Goal: Task Accomplishment & Management: Manage account settings

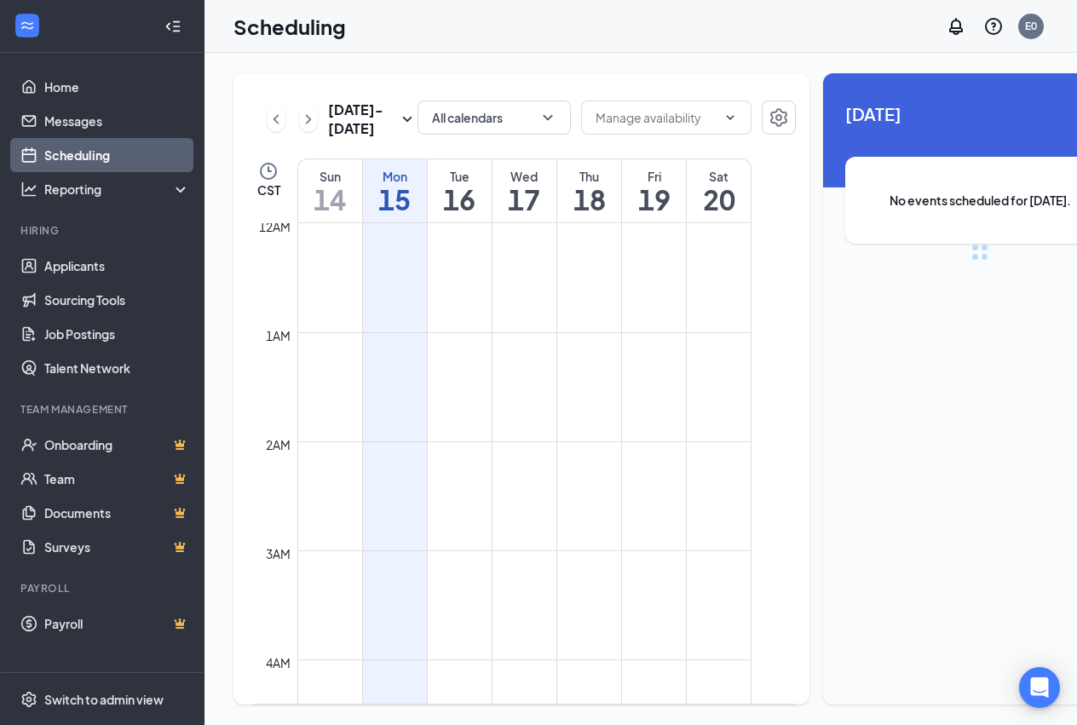
scroll to position [838, 0]
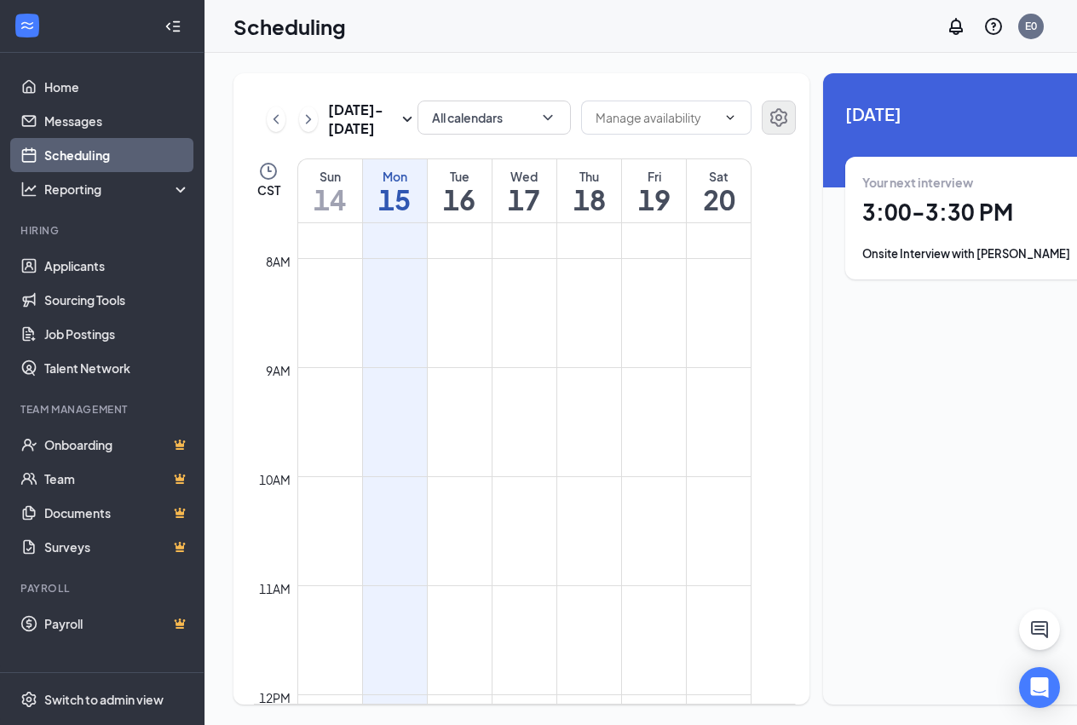
drag, startPoint x: 782, startPoint y: 36, endPoint x: 750, endPoint y: 120, distance: 90.1
click at [782, 37] on div "Scheduling E0" at bounding box center [641, 26] width 873 height 53
click at [695, 54] on div "[DATE] - [DATE] All calendars CST Sun 14 Mon 15 Tue 16 Wed 17 Thu 18 Fri 19 Sat…" at bounding box center [685, 389] width 961 height 672
click at [664, 63] on div "Sep 14 - Sep 20 All calendars CST Sun 14 Mon 15 Tue 16 Wed 17 Thu 18 Fri 19 Sat…" at bounding box center [685, 389] width 961 height 672
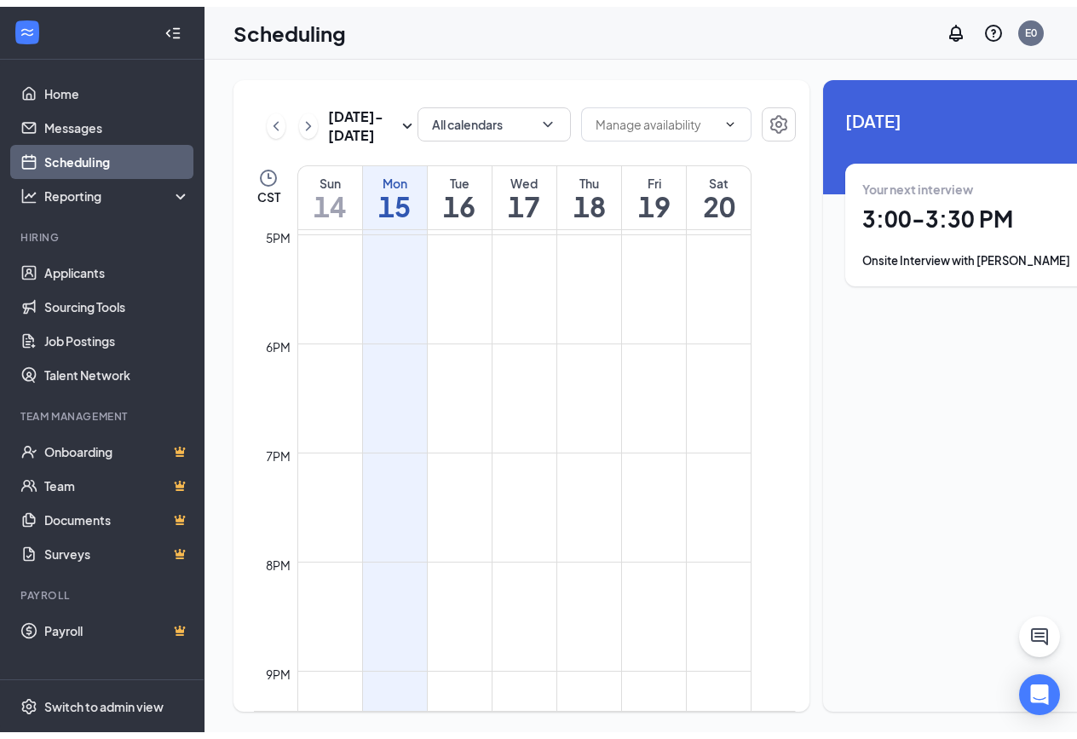
scroll to position [2161, 0]
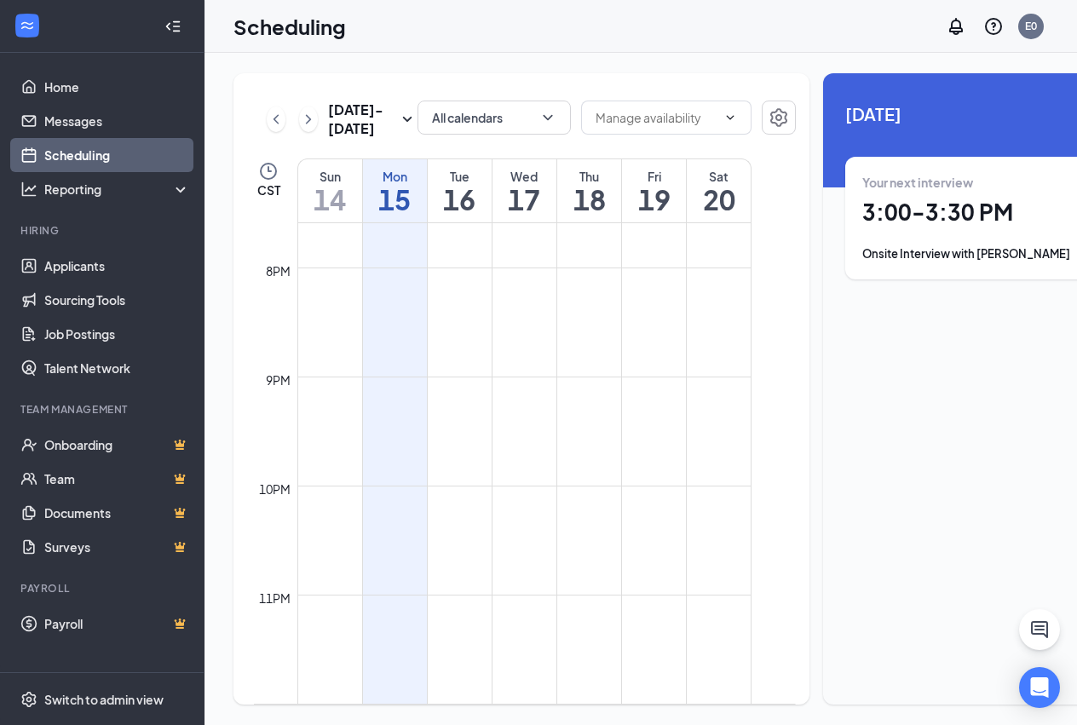
click at [534, 214] on h1 "17" at bounding box center [525, 199] width 64 height 29
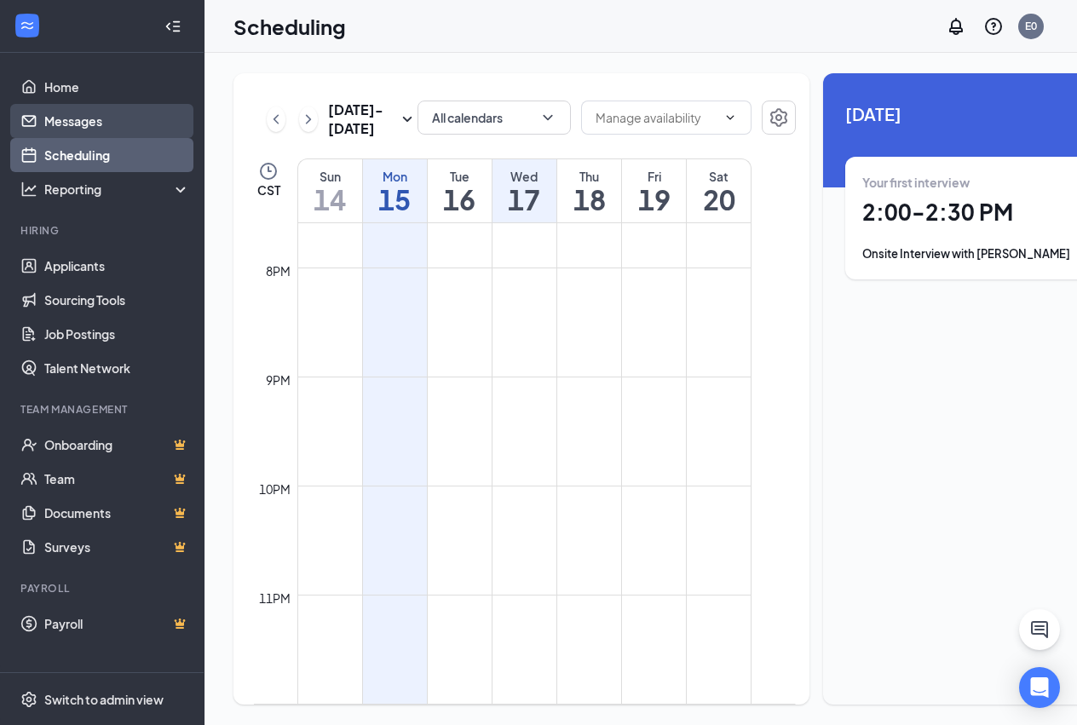
click at [89, 111] on link "Messages" at bounding box center [117, 121] width 146 height 34
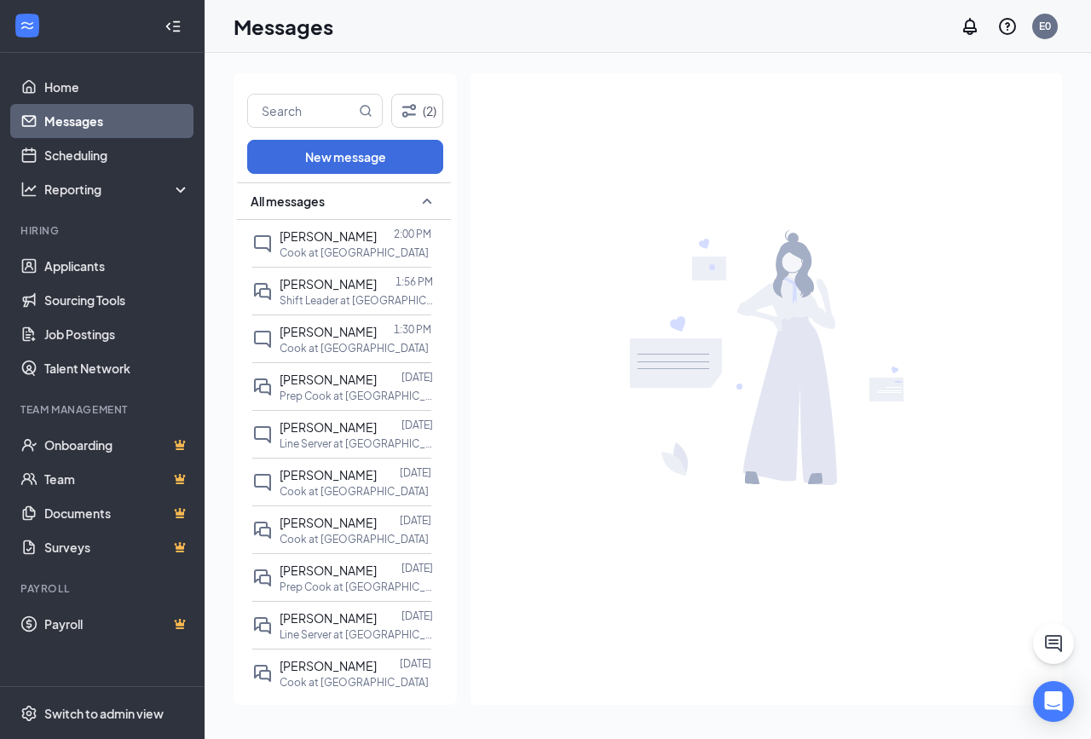
click at [382, 55] on div "(2) New message All messages Mykel Smith 2:00 PM Cook at East Towne 0564 Sincla…" at bounding box center [648, 396] width 886 height 686
click at [103, 270] on link "Applicants" at bounding box center [117, 266] width 146 height 34
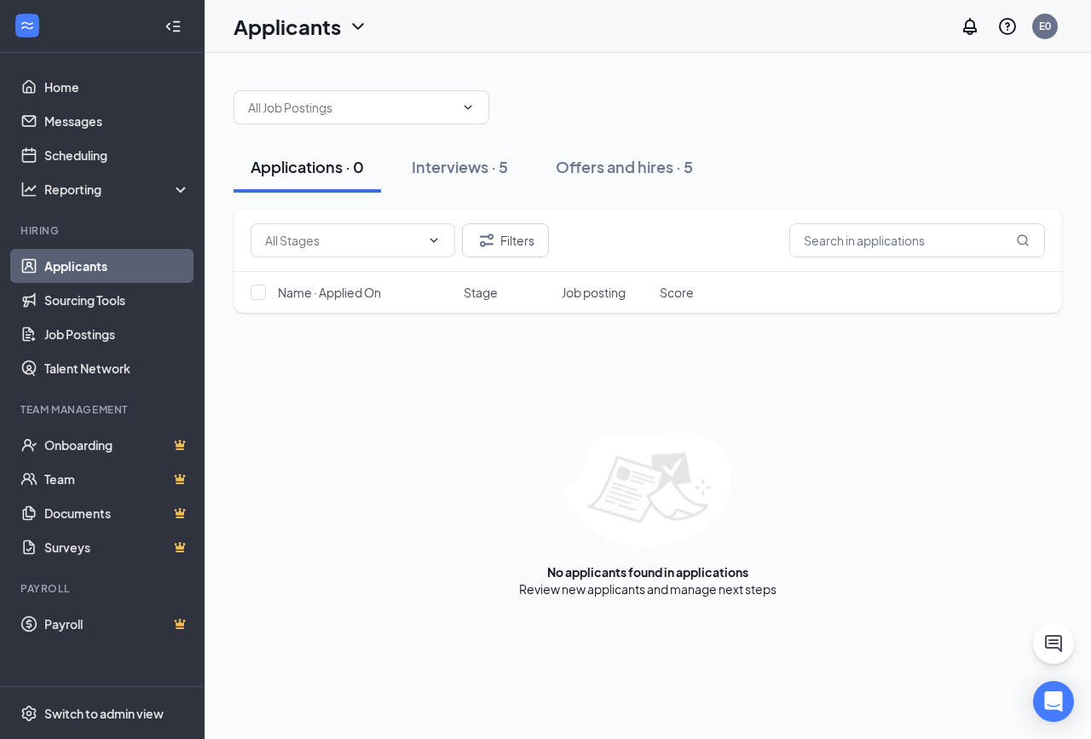
click at [843, 183] on div "Applications · 0 Interviews · 5 Offers and hires · 5" at bounding box center [648, 166] width 828 height 51
click at [835, 180] on div "Applications · 0 Interviews · 5 Offers and hires · 5" at bounding box center [648, 166] width 828 height 51
click at [895, 153] on div "Applications · 0 Interviews · 5 Offers and hires · 5" at bounding box center [648, 166] width 828 height 51
click at [496, 156] on div "Interviews · 5" at bounding box center [460, 166] width 96 height 21
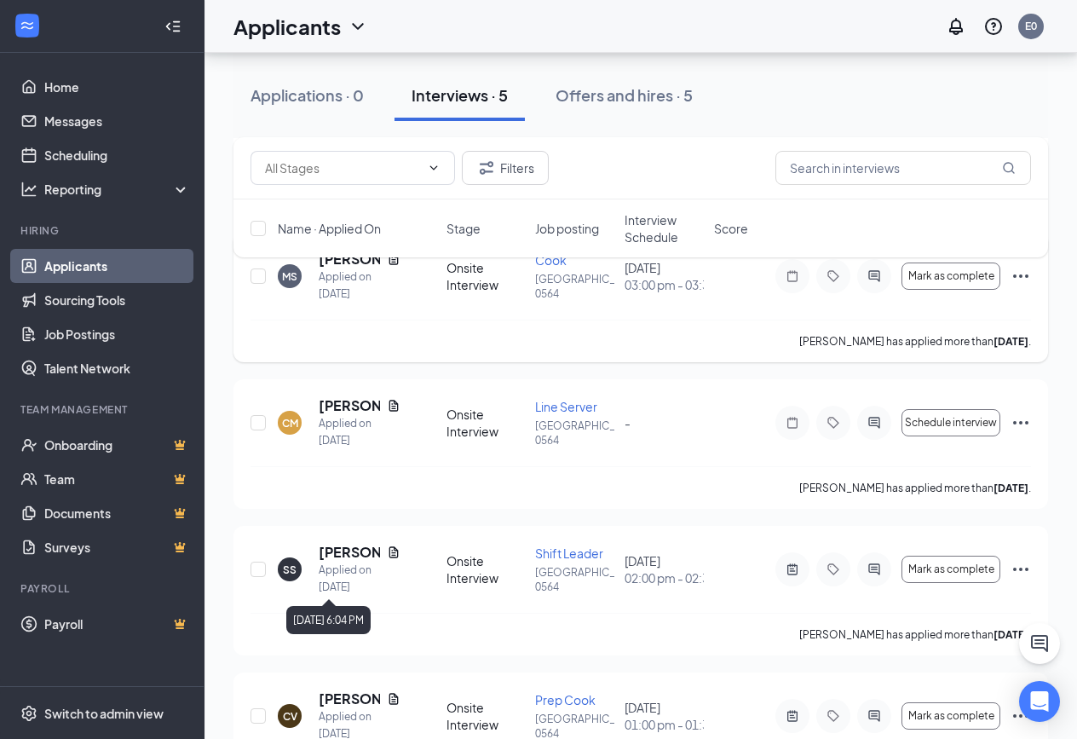
scroll to position [174, 0]
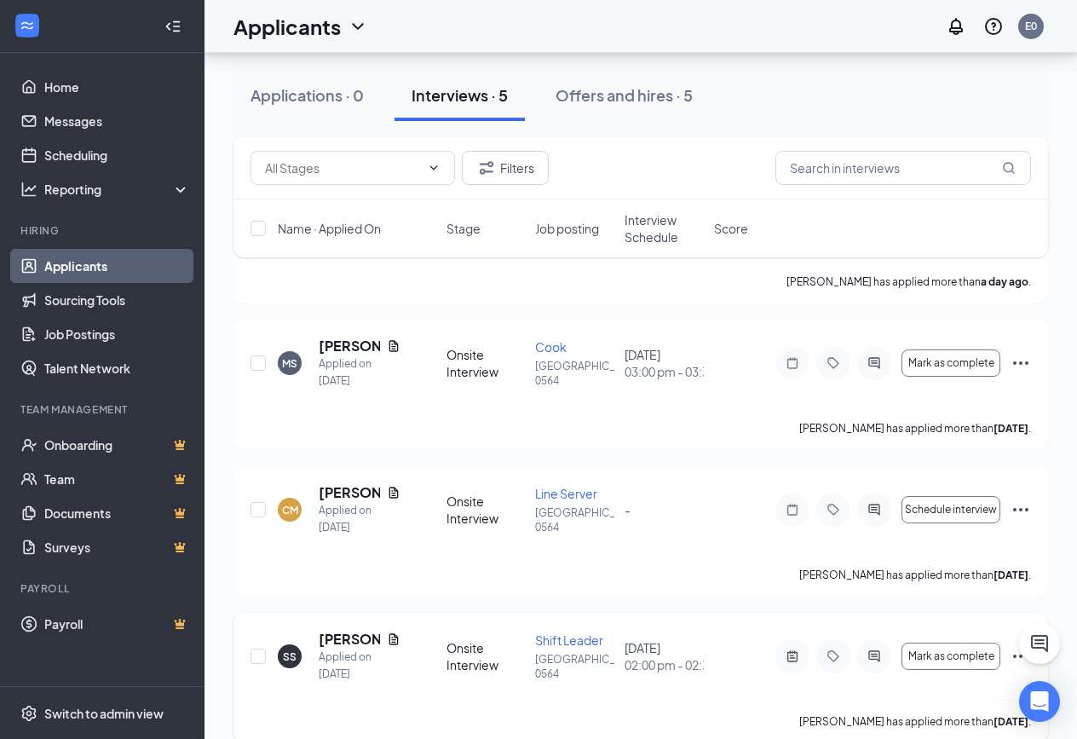
click at [1018, 657] on icon "Ellipses" at bounding box center [1021, 656] width 20 height 20
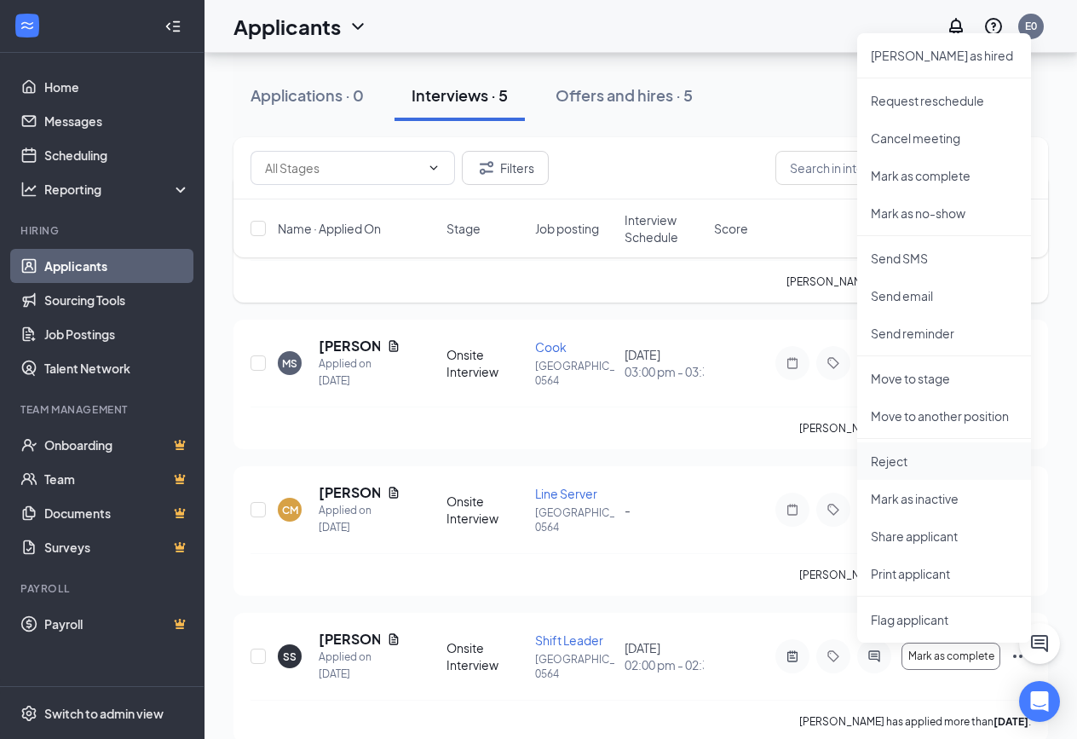
click at [899, 462] on p "Reject" at bounding box center [944, 461] width 147 height 17
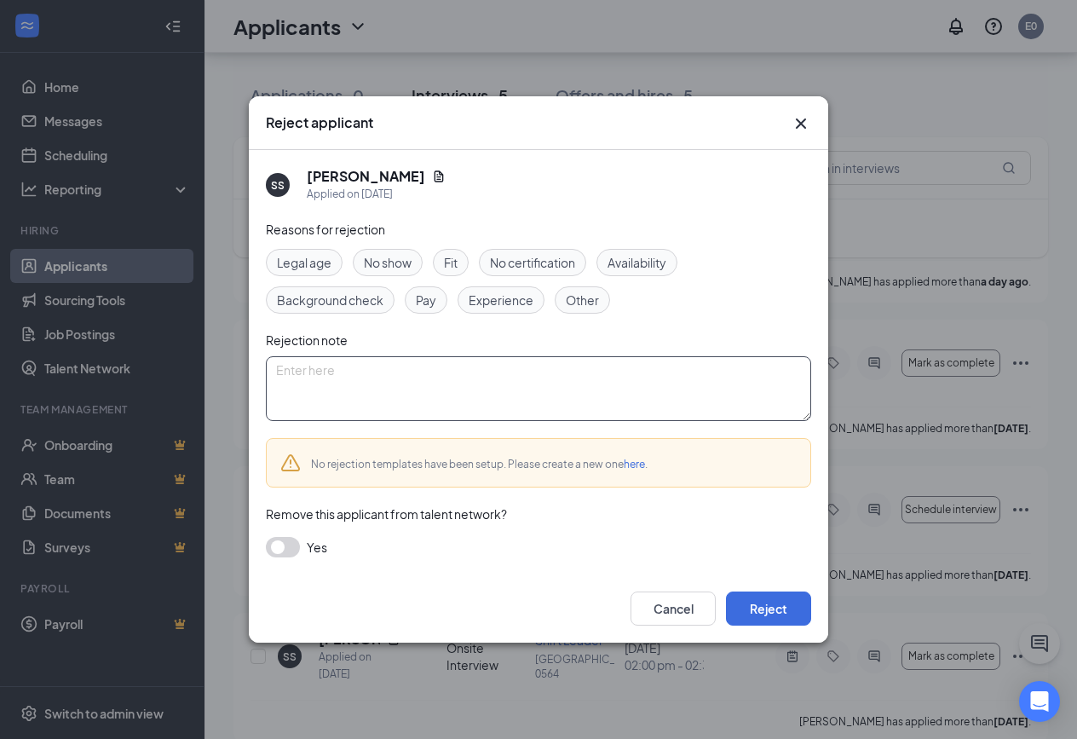
click at [352, 389] on textarea at bounding box center [538, 388] width 545 height 65
type textarea "This applicant"
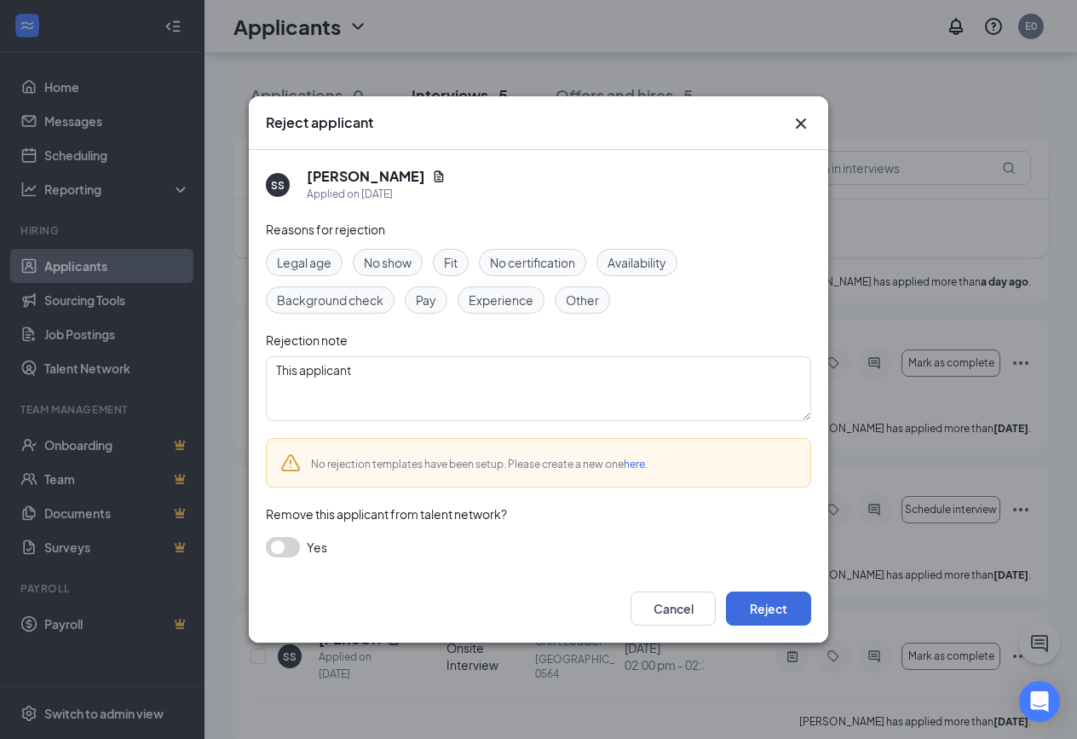
click at [634, 470] on link "here" at bounding box center [634, 464] width 21 height 13
click at [384, 255] on span "No show" at bounding box center [388, 262] width 48 height 19
click at [463, 258] on div "Fit" at bounding box center [451, 262] width 36 height 27
click at [535, 261] on span "No certification" at bounding box center [532, 262] width 85 height 19
click at [618, 255] on span "Availability" at bounding box center [637, 262] width 59 height 19
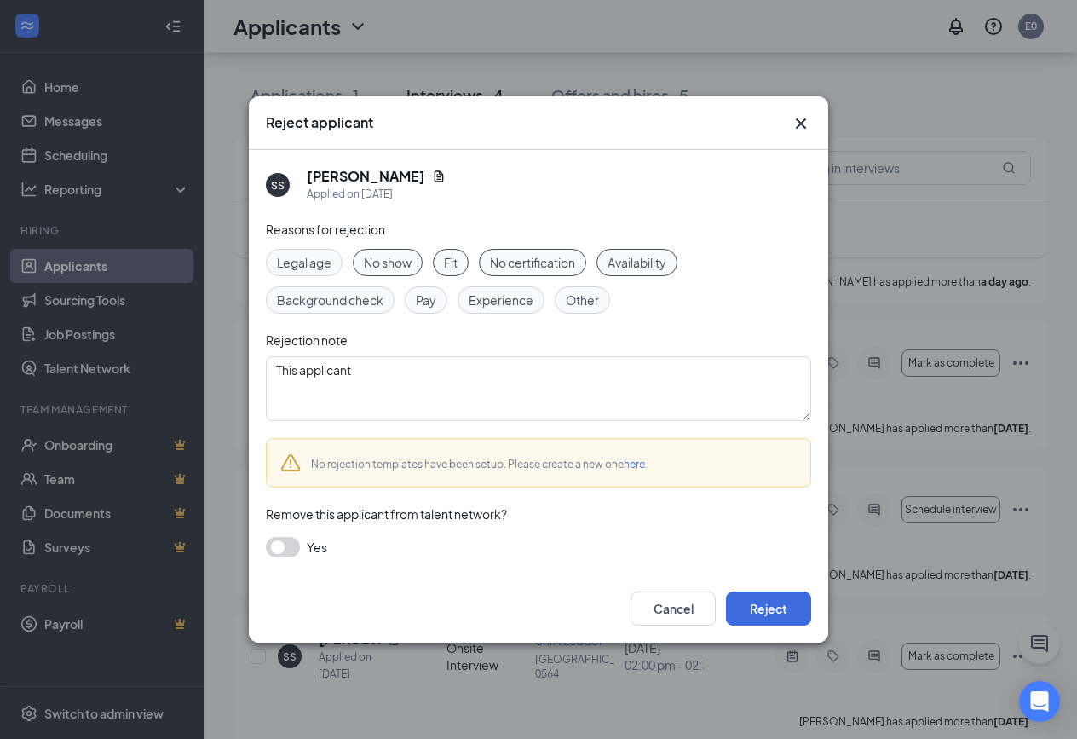
click at [431, 297] on span "Pay" at bounding box center [426, 300] width 20 height 19
click at [486, 297] on span "Experience" at bounding box center [501, 300] width 65 height 19
click at [570, 279] on div "Legal age No show Fit No certification Availability Background check Pay Experi…" at bounding box center [538, 281] width 545 height 65
click at [573, 286] on div "Other" at bounding box center [582, 299] width 55 height 27
click at [562, 297] on div "Other" at bounding box center [582, 299] width 55 height 27
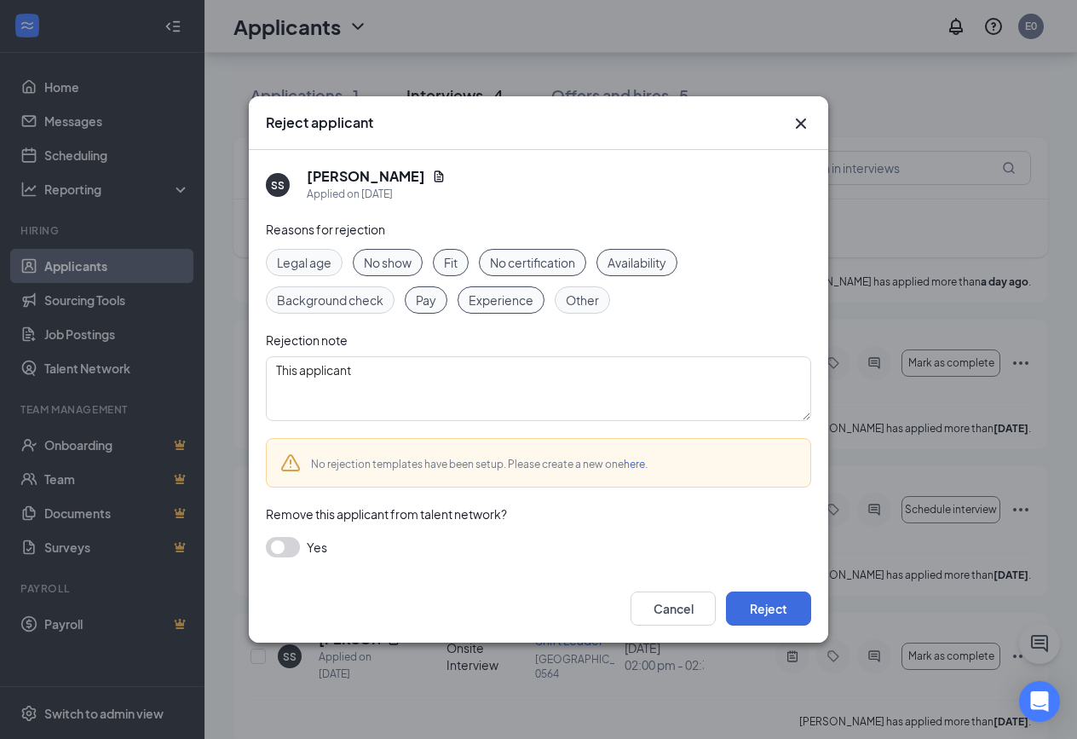
click at [562, 297] on div "Other" at bounding box center [582, 299] width 55 height 27
drag, startPoint x: 392, startPoint y: 357, endPoint x: 214, endPoint y: 352, distance: 178.2
click at [266, 356] on textarea "This applicant" at bounding box center [538, 388] width 545 height 65
click at [751, 609] on button "Reject" at bounding box center [768, 608] width 85 height 34
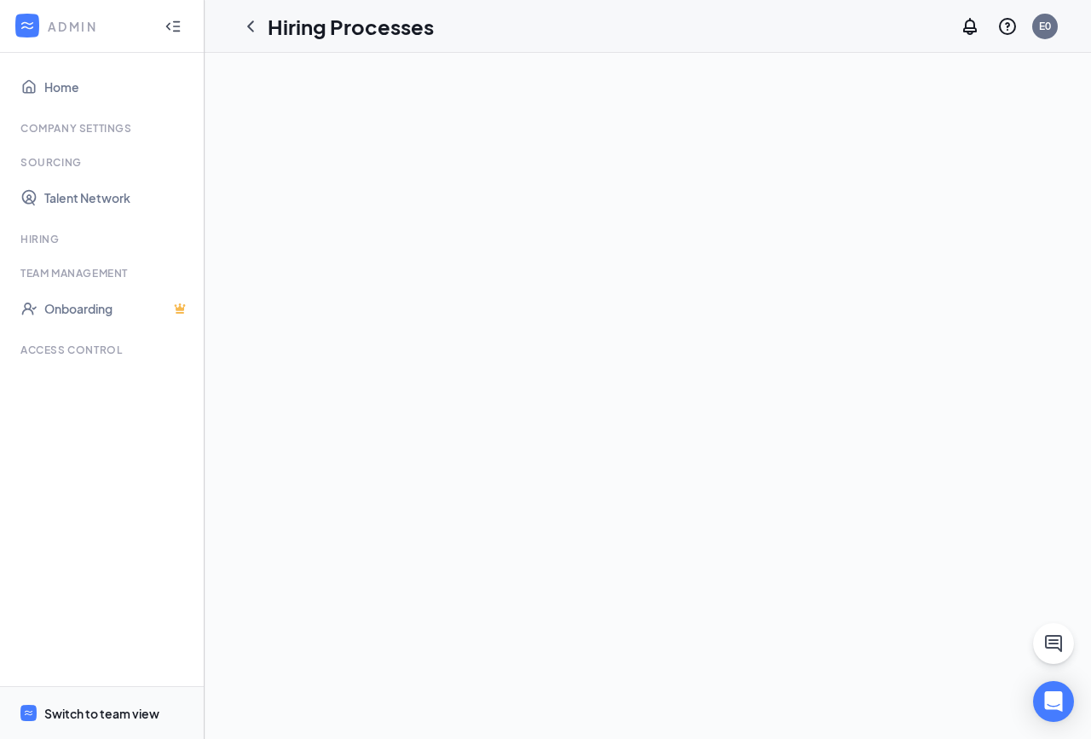
click at [56, 715] on div "Switch to team view" at bounding box center [101, 713] width 115 height 17
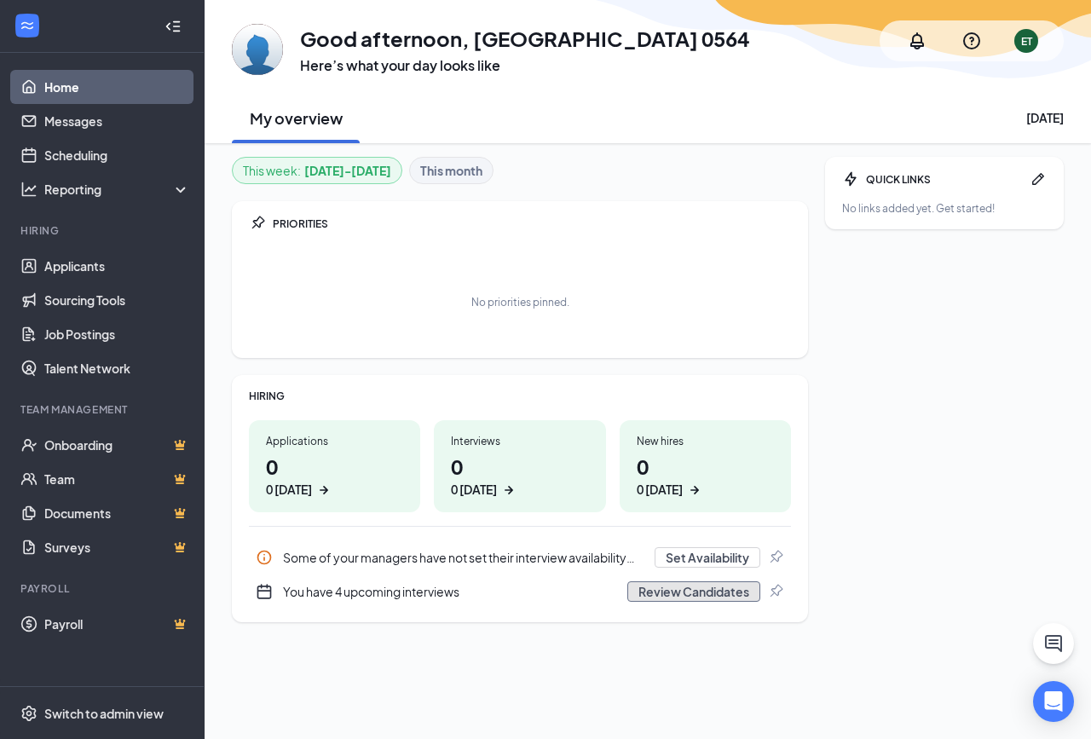
click at [714, 596] on button "Review Candidates" at bounding box center [693, 591] width 133 height 20
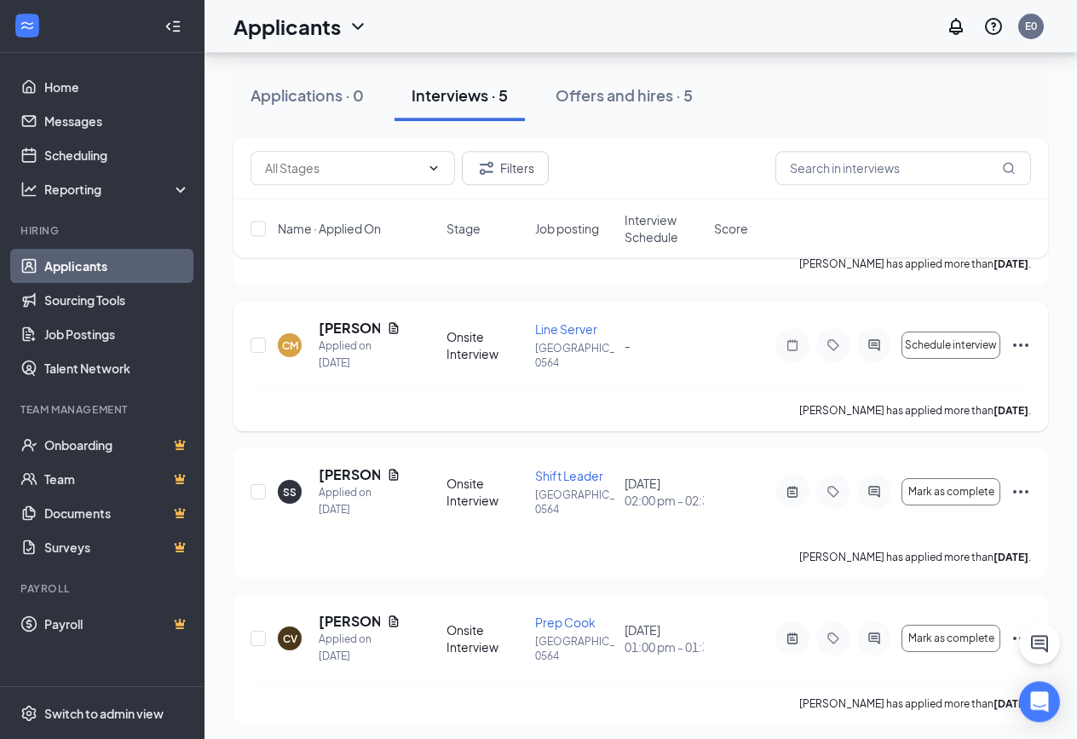
scroll to position [344, 0]
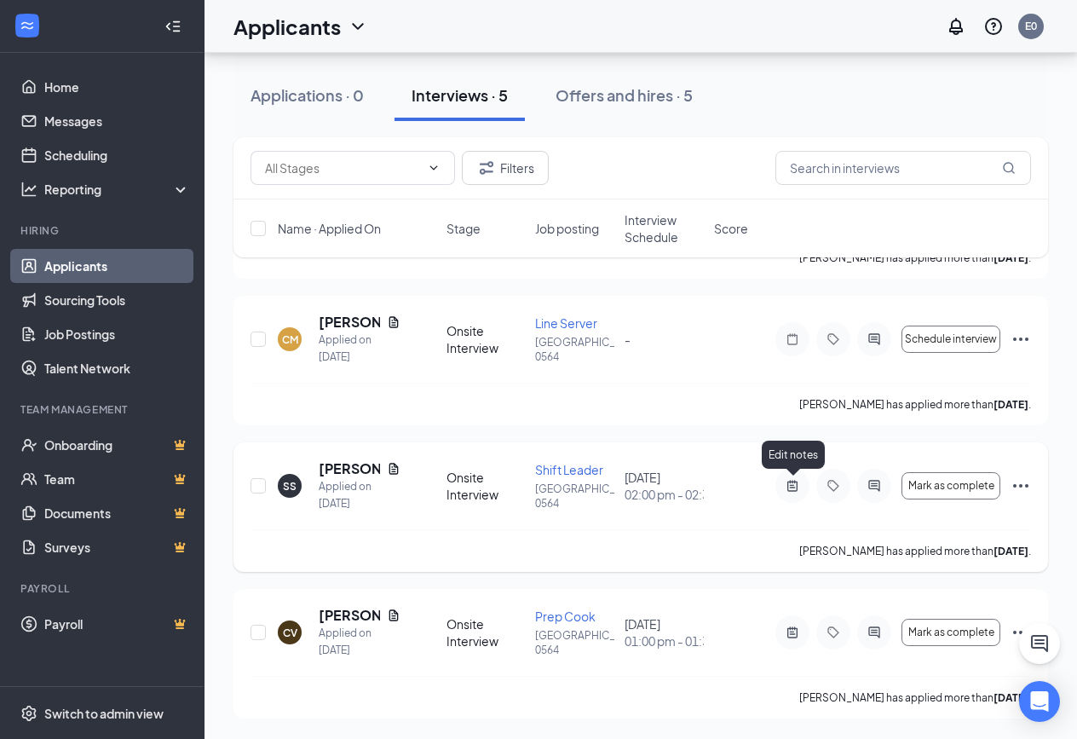
click at [795, 483] on icon "ActiveNote" at bounding box center [792, 485] width 10 height 11
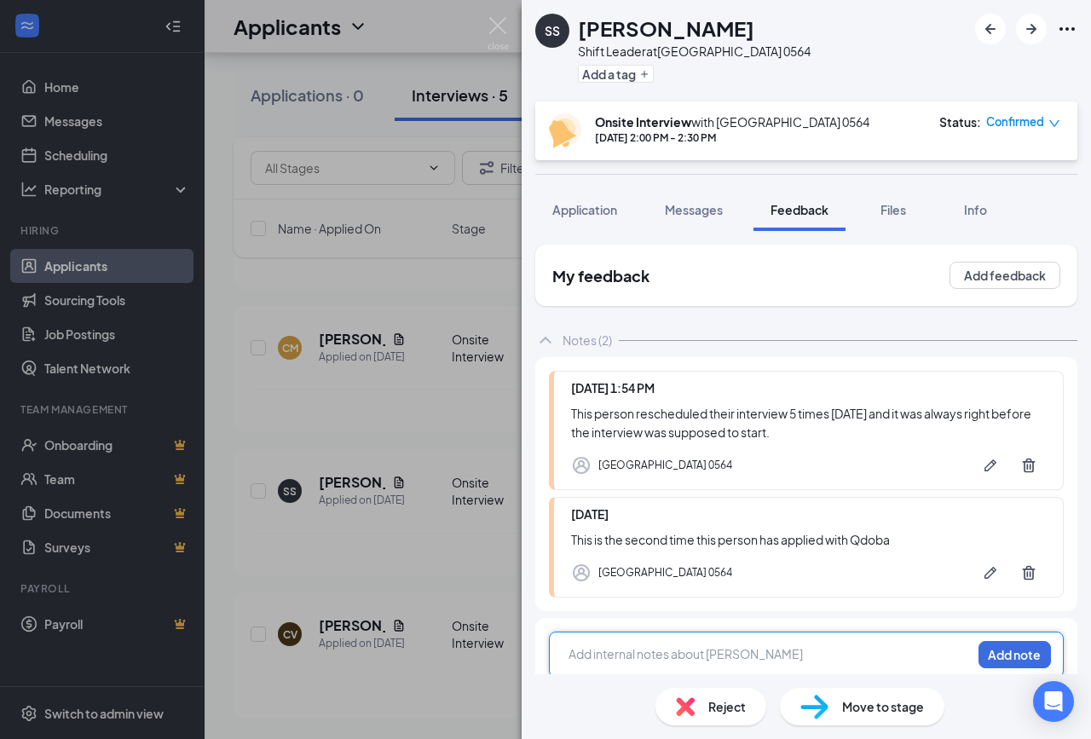
scroll to position [7, 0]
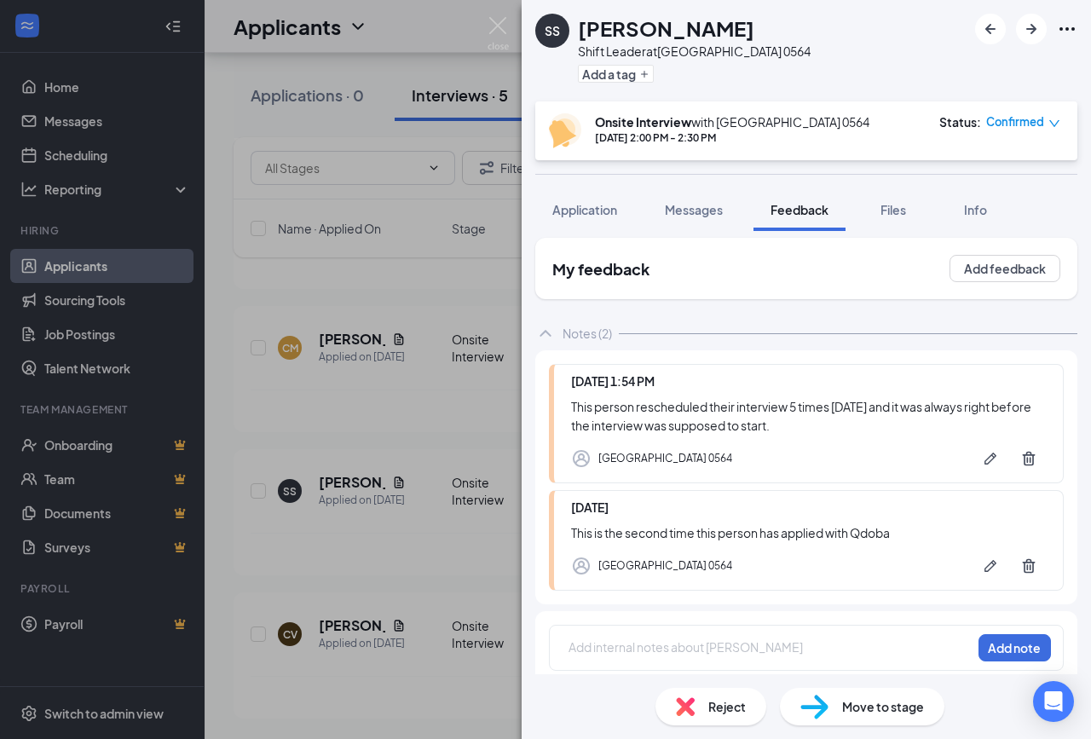
click at [1037, 127] on span "Confirmed" at bounding box center [1015, 121] width 58 height 17
click at [1051, 114] on div "Confirmed" at bounding box center [1023, 121] width 74 height 17
click at [1053, 125] on icon "down" at bounding box center [1054, 123] width 10 height 7
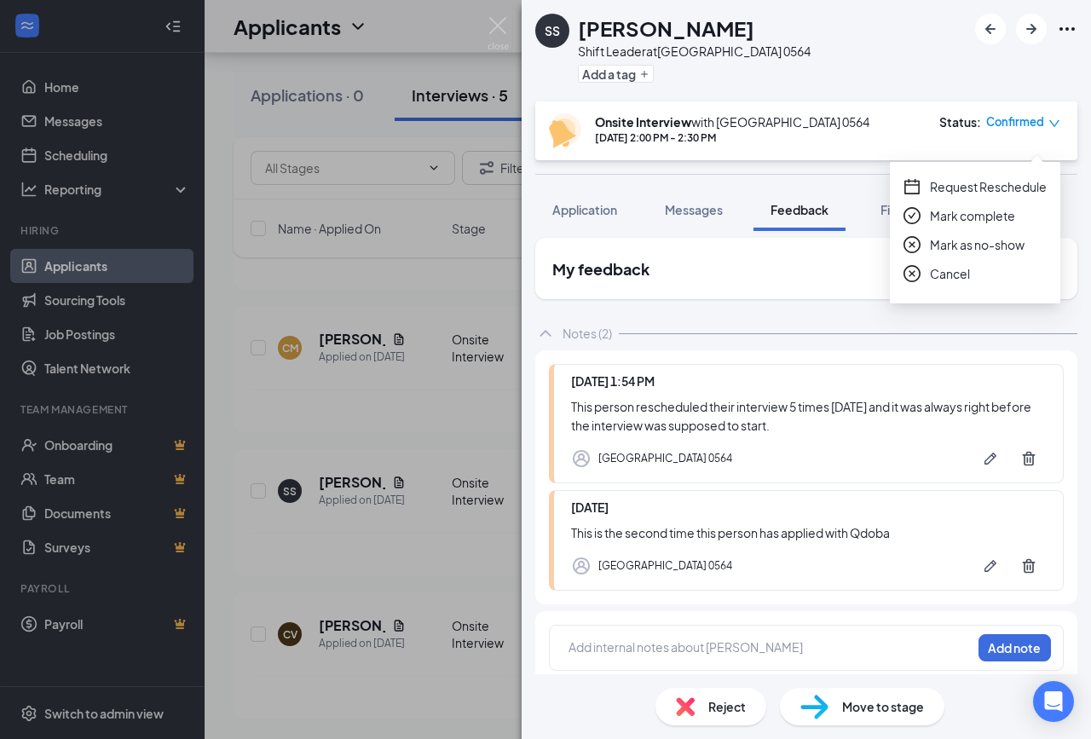
click at [960, 265] on span "Cancel" at bounding box center [950, 273] width 40 height 19
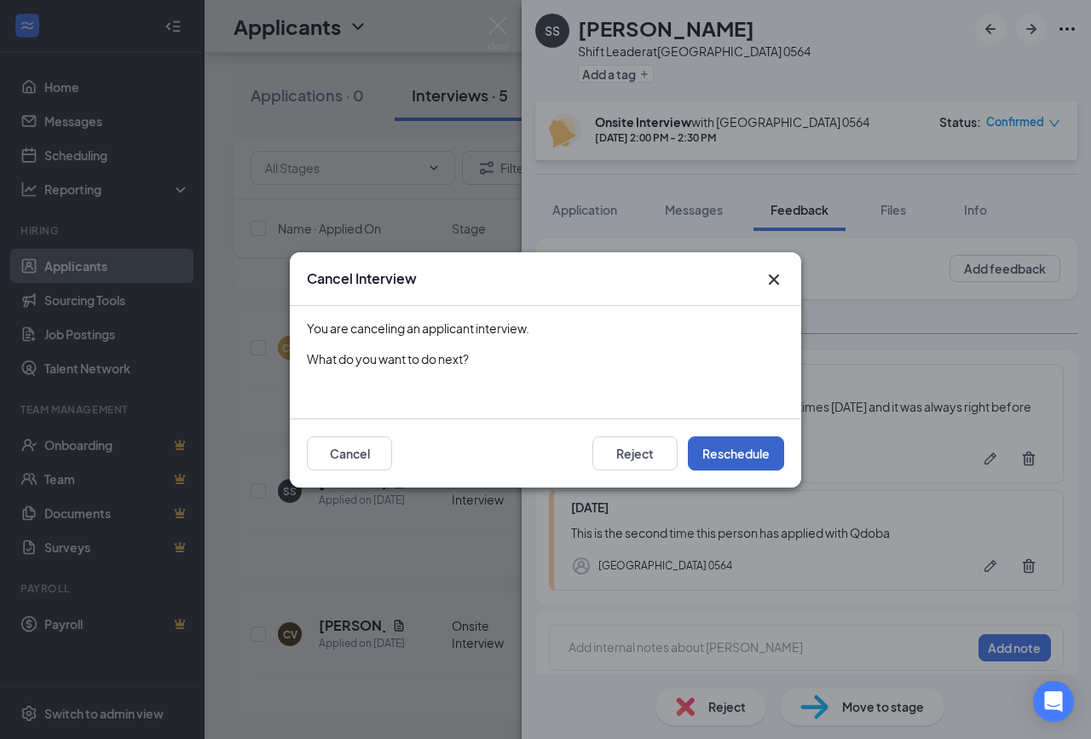
click at [747, 451] on button "Reschedule" at bounding box center [736, 453] width 96 height 34
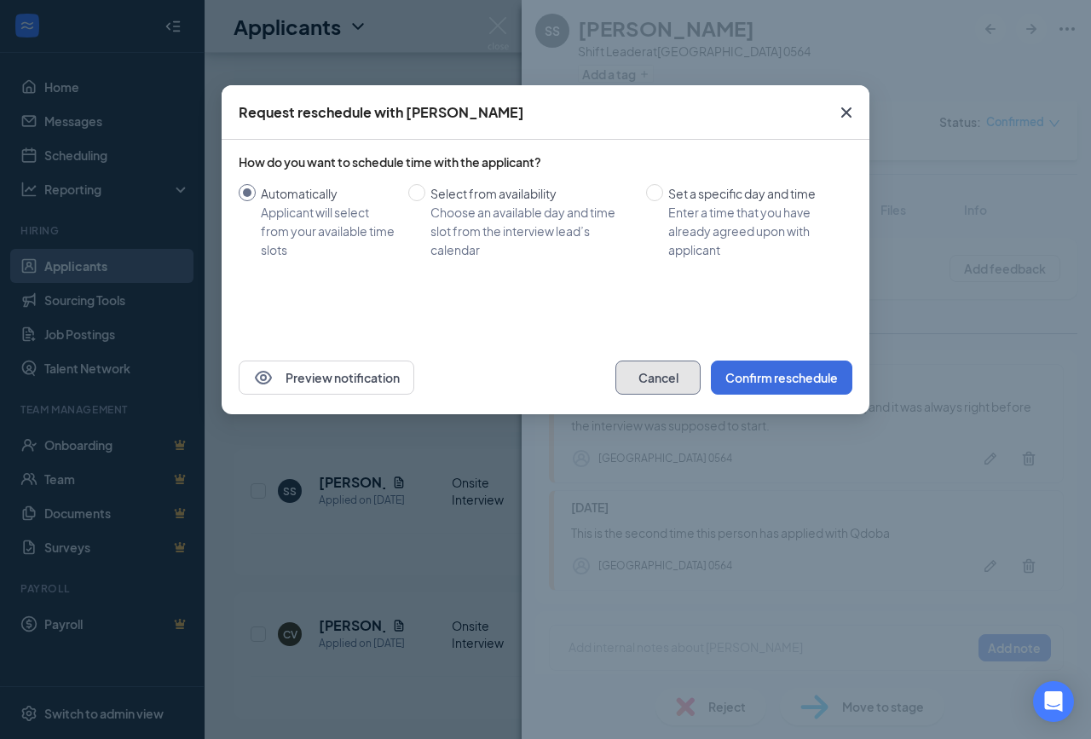
click at [674, 365] on button "Cancel" at bounding box center [657, 378] width 85 height 34
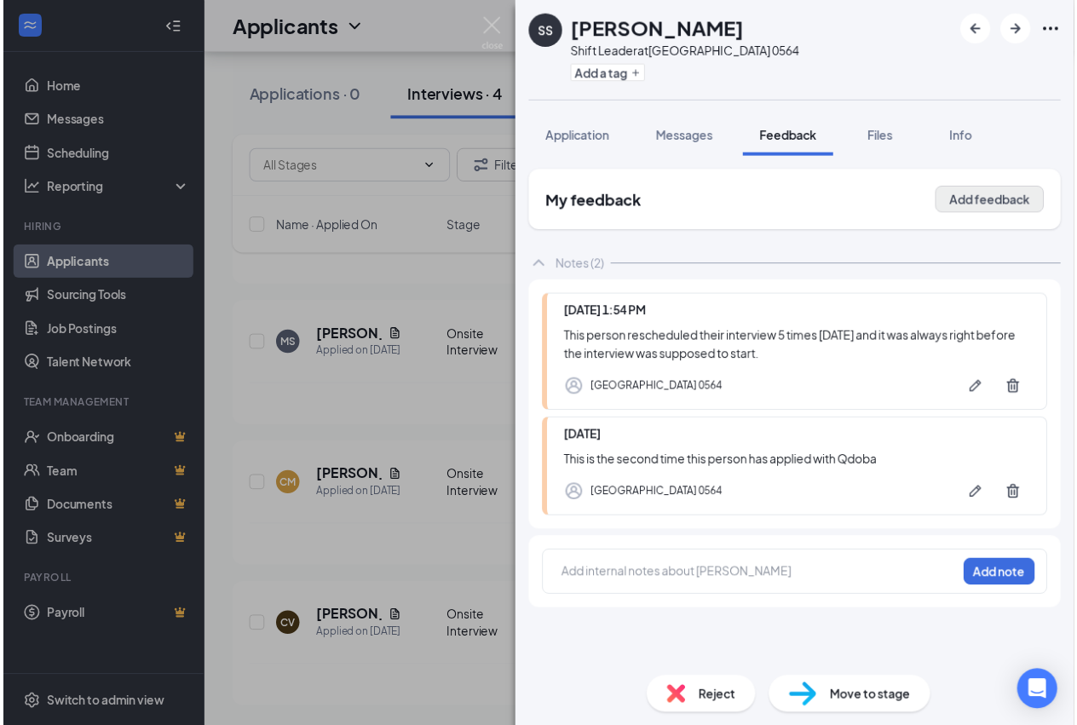
scroll to position [198, 0]
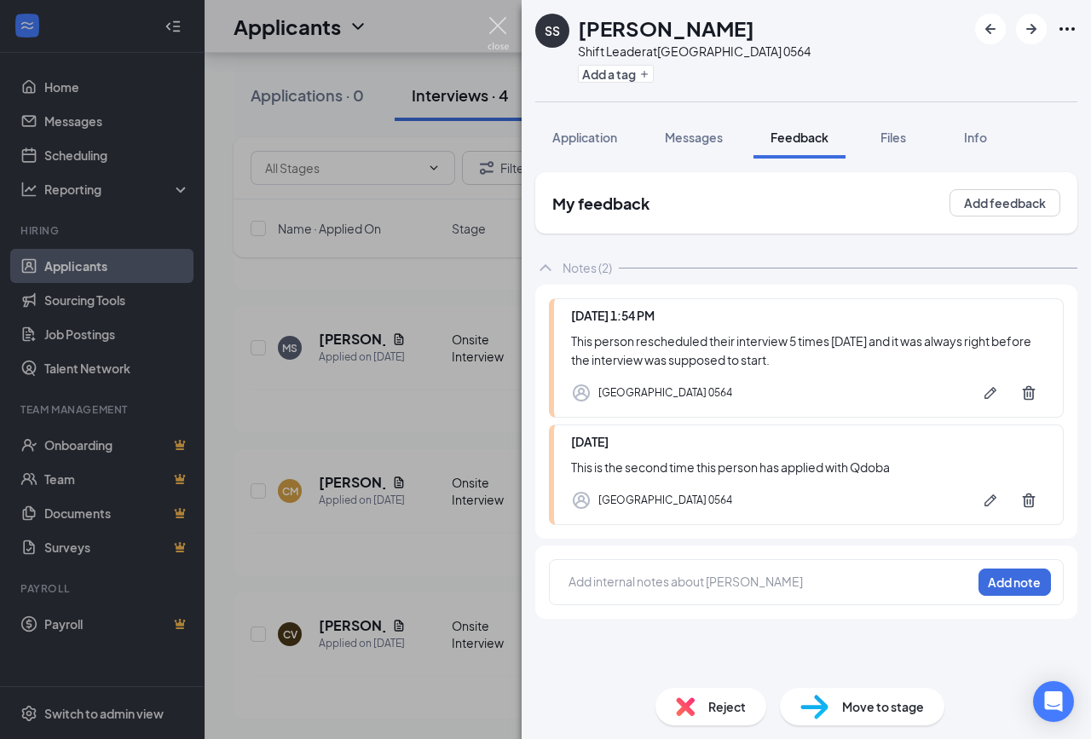
click at [502, 25] on img at bounding box center [497, 33] width 21 height 33
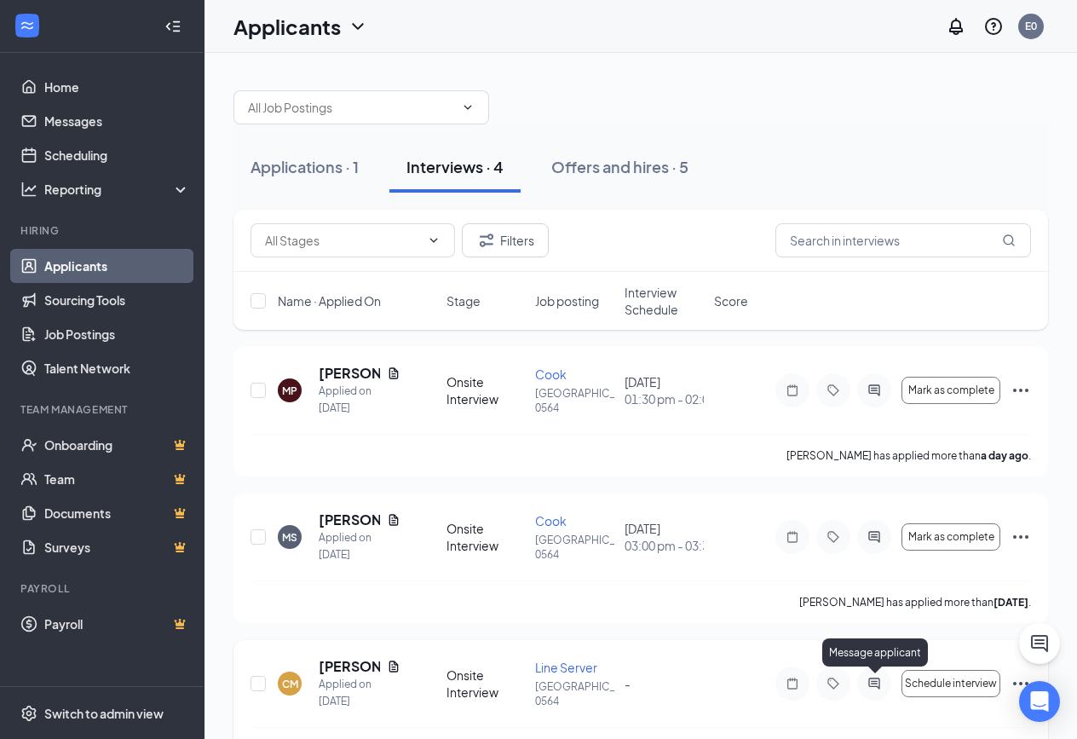
click at [878, 682] on icon "ActiveChat" at bounding box center [874, 684] width 20 height 14
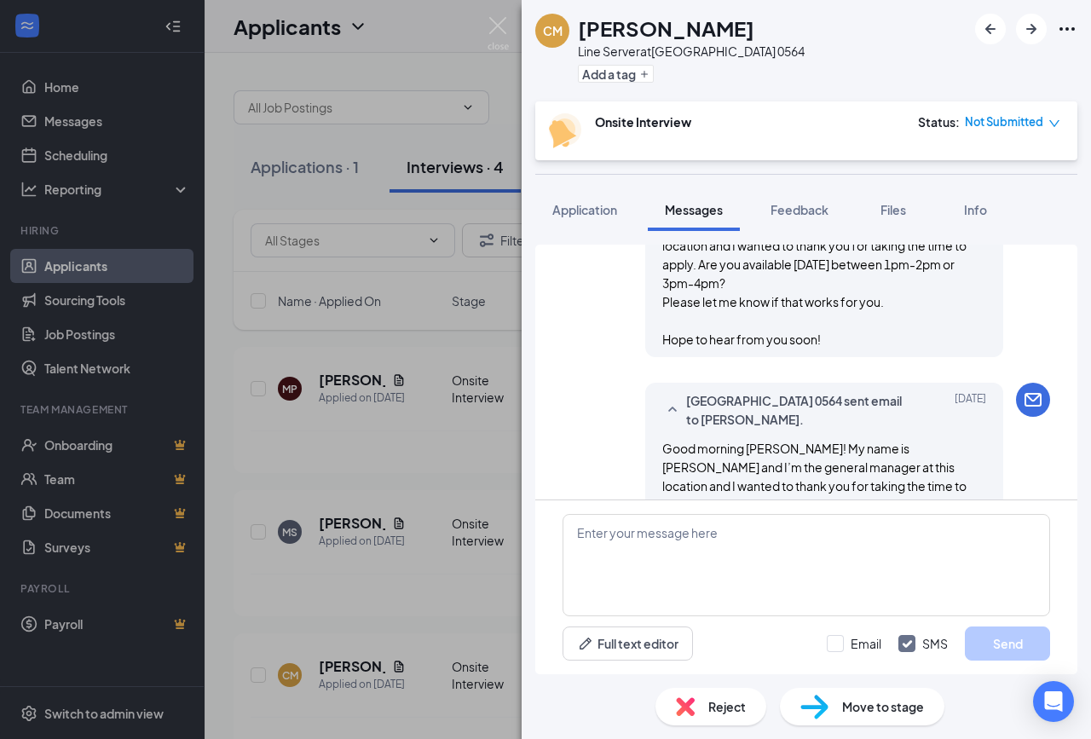
scroll to position [166, 0]
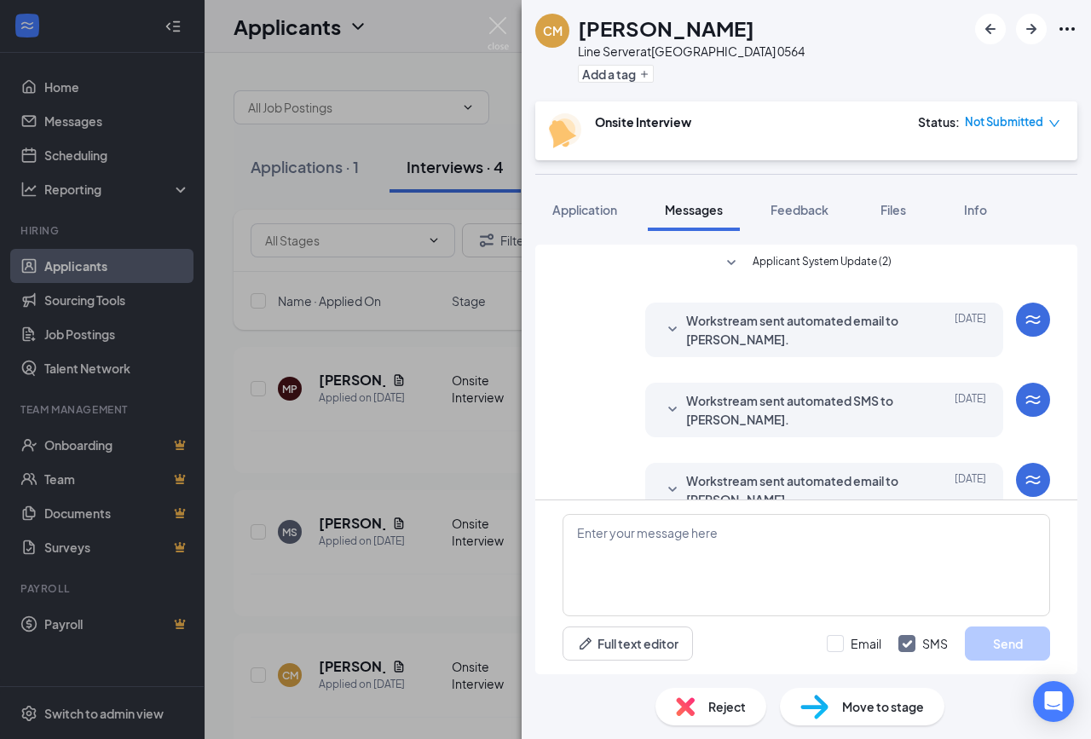
click at [606, 394] on div "Workstream sent automated SMS to Camilla Mariona. Sep 11 Hi Camilla Mariona, we…" at bounding box center [805, 414] width 487 height 63
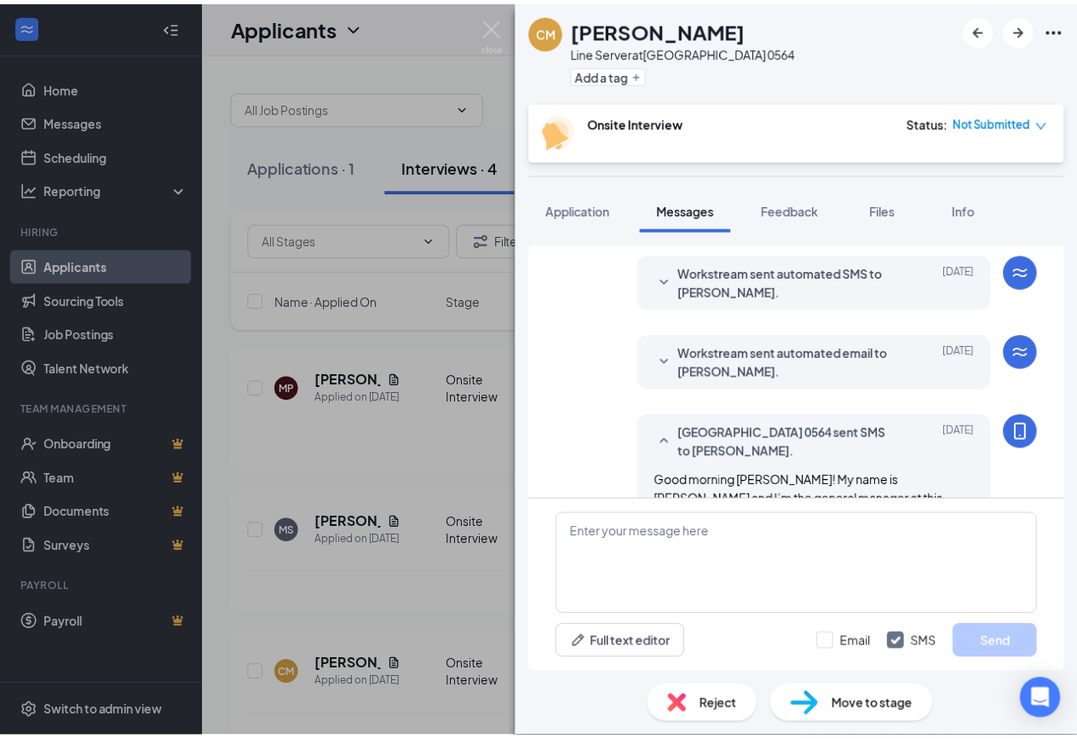
scroll to position [718, 0]
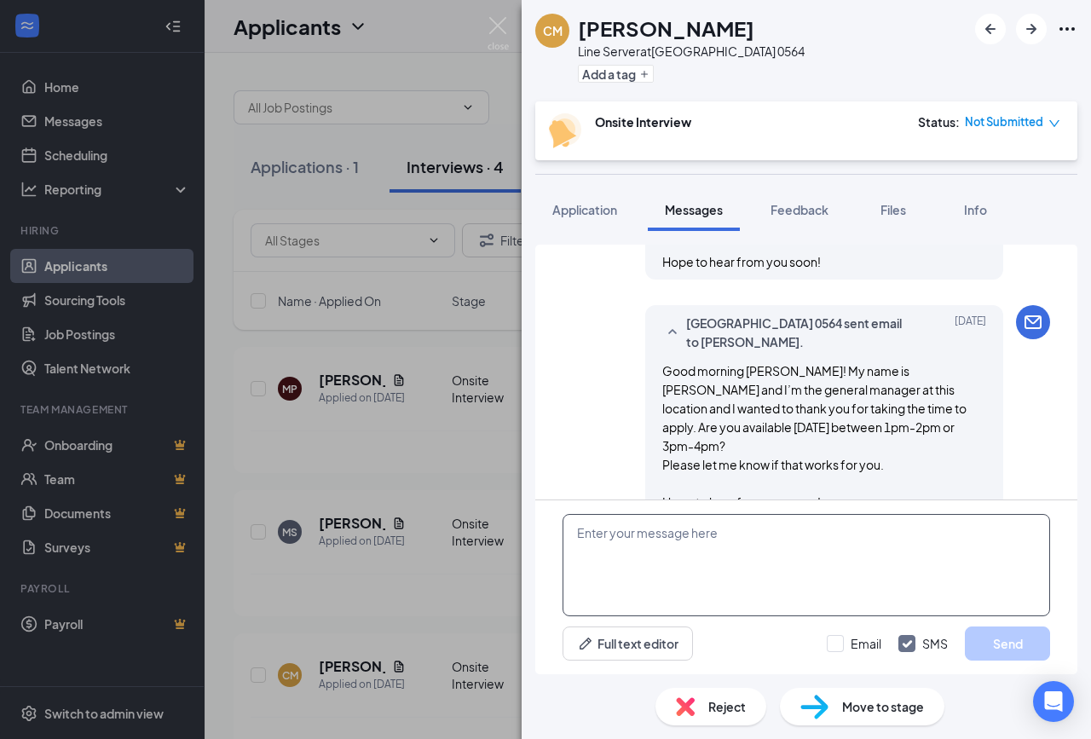
click at [774, 563] on textarea at bounding box center [805, 565] width 487 height 102
click at [493, 31] on img at bounding box center [497, 33] width 21 height 33
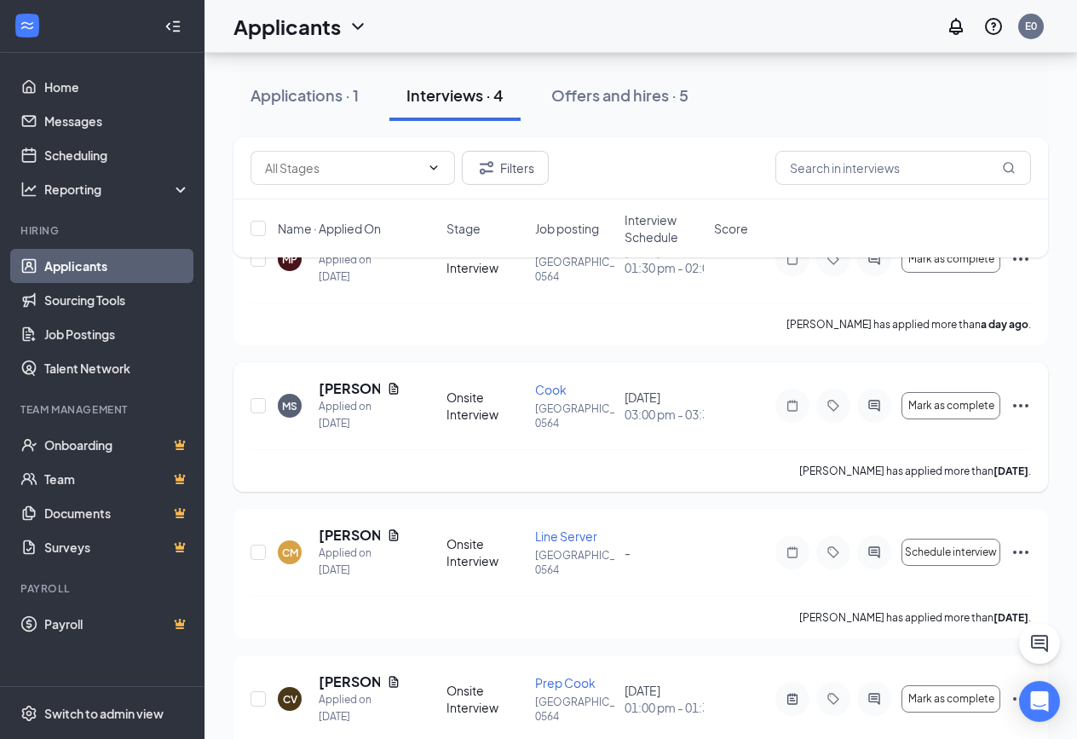
scroll to position [198, 0]
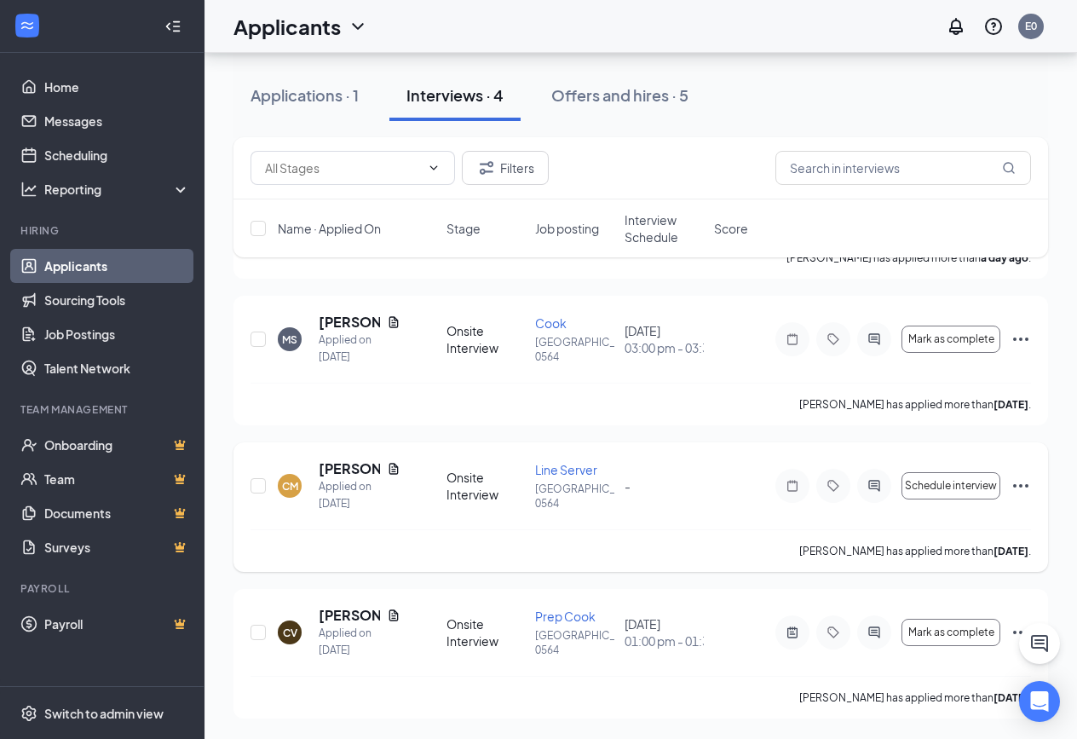
click at [1024, 477] on icon "Ellipses" at bounding box center [1021, 486] width 20 height 20
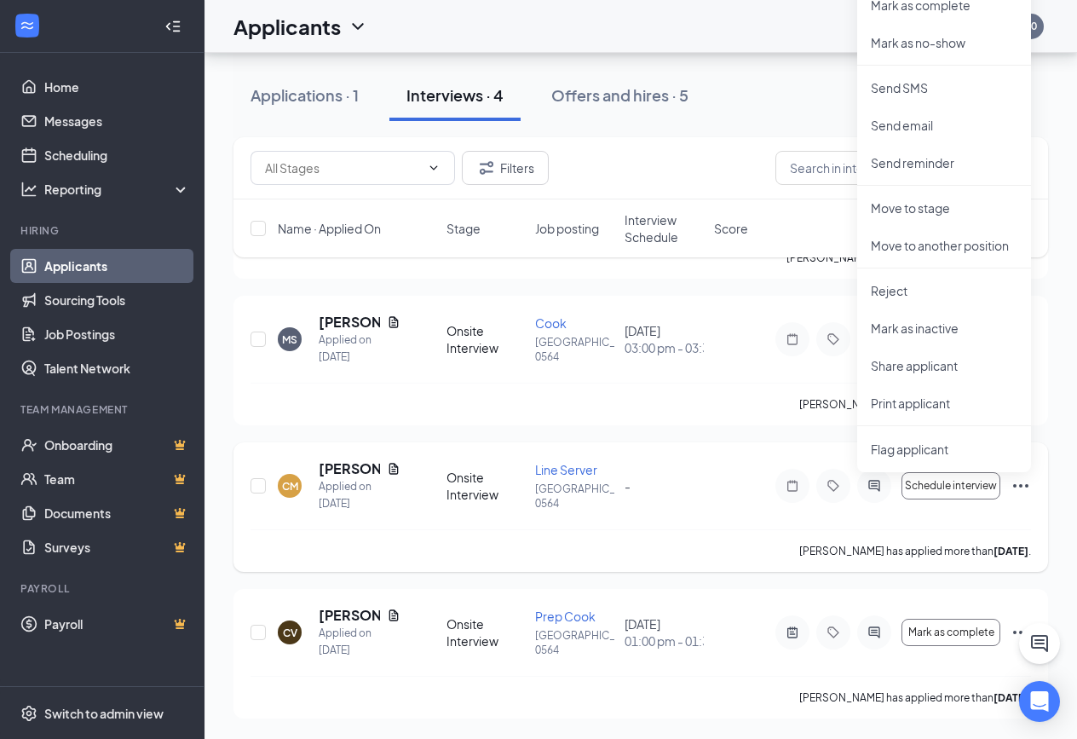
click at [1024, 483] on icon "Ellipses" at bounding box center [1021, 486] width 20 height 20
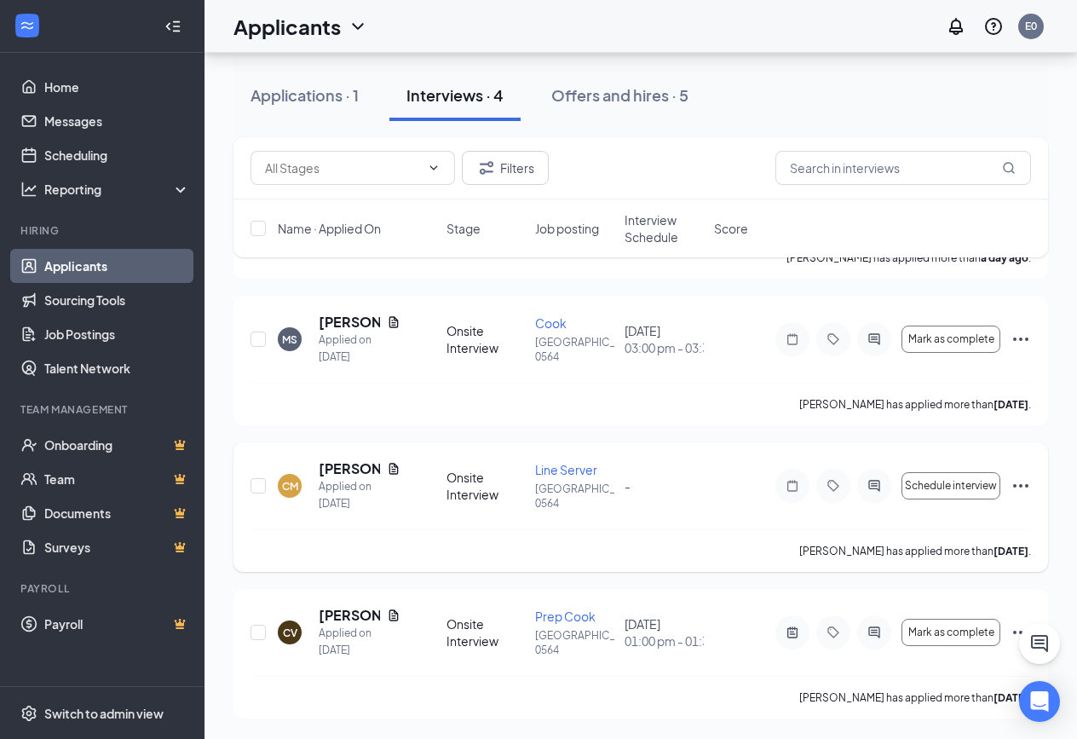
click at [1024, 483] on icon "Ellipses" at bounding box center [1021, 486] width 20 height 20
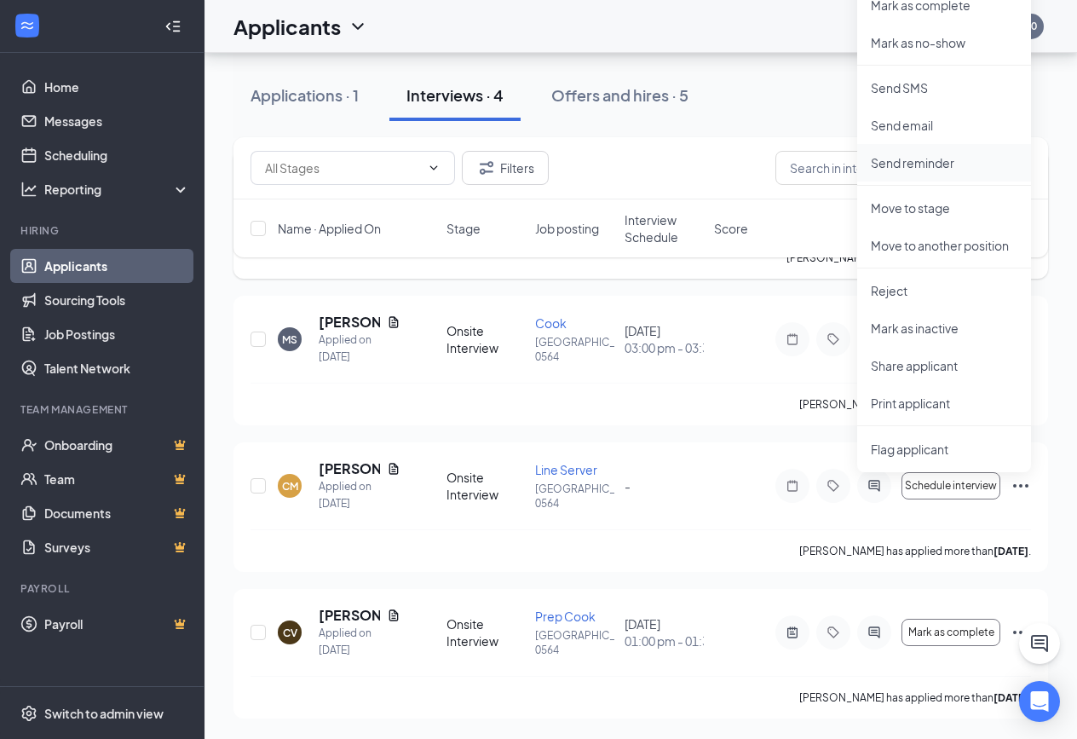
click at [937, 162] on p "Send reminder" at bounding box center [944, 162] width 147 height 17
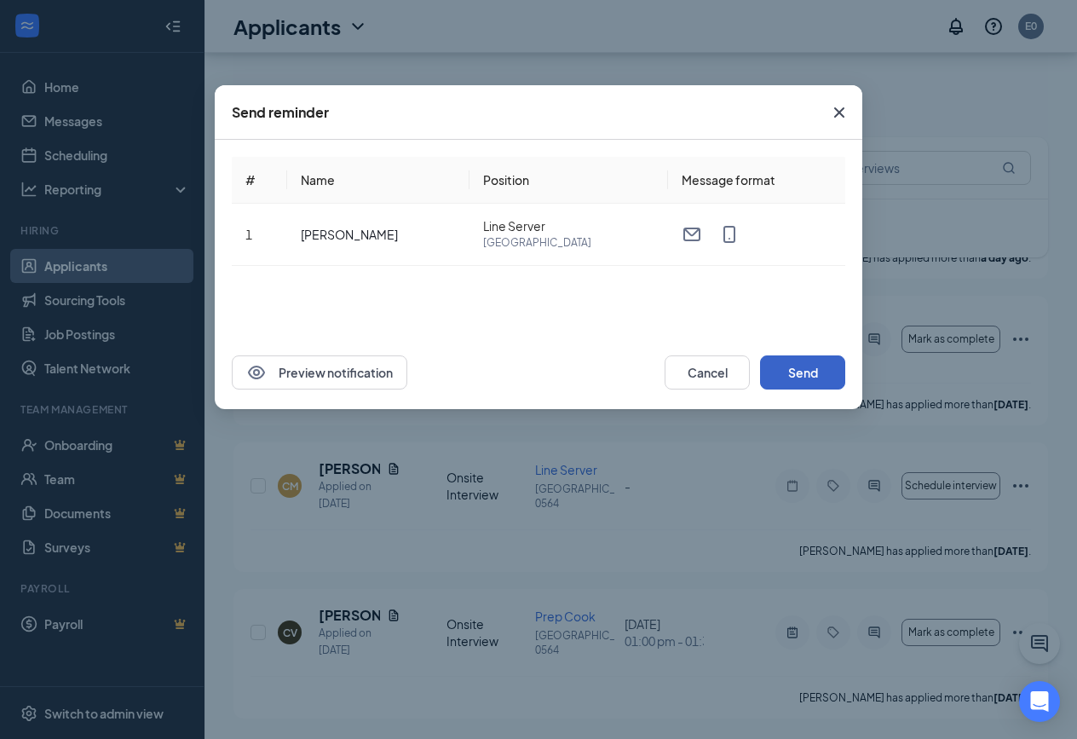
click at [791, 378] on button "Send" at bounding box center [802, 372] width 85 height 34
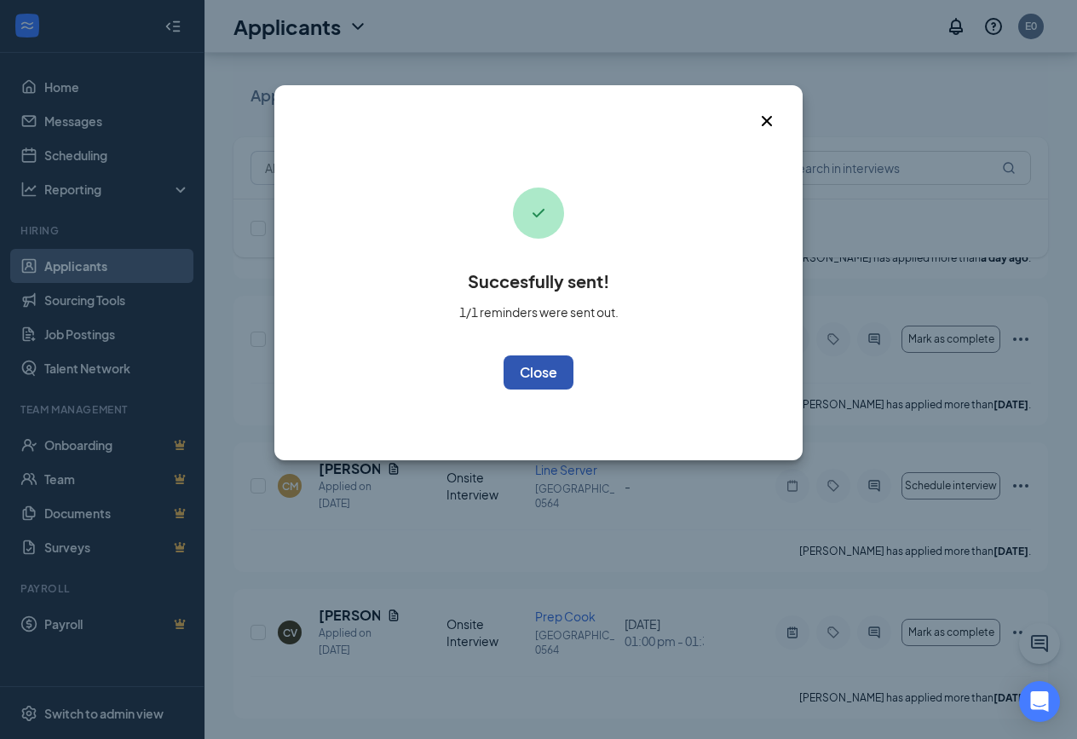
click at [513, 372] on button "OK" at bounding box center [539, 372] width 70 height 34
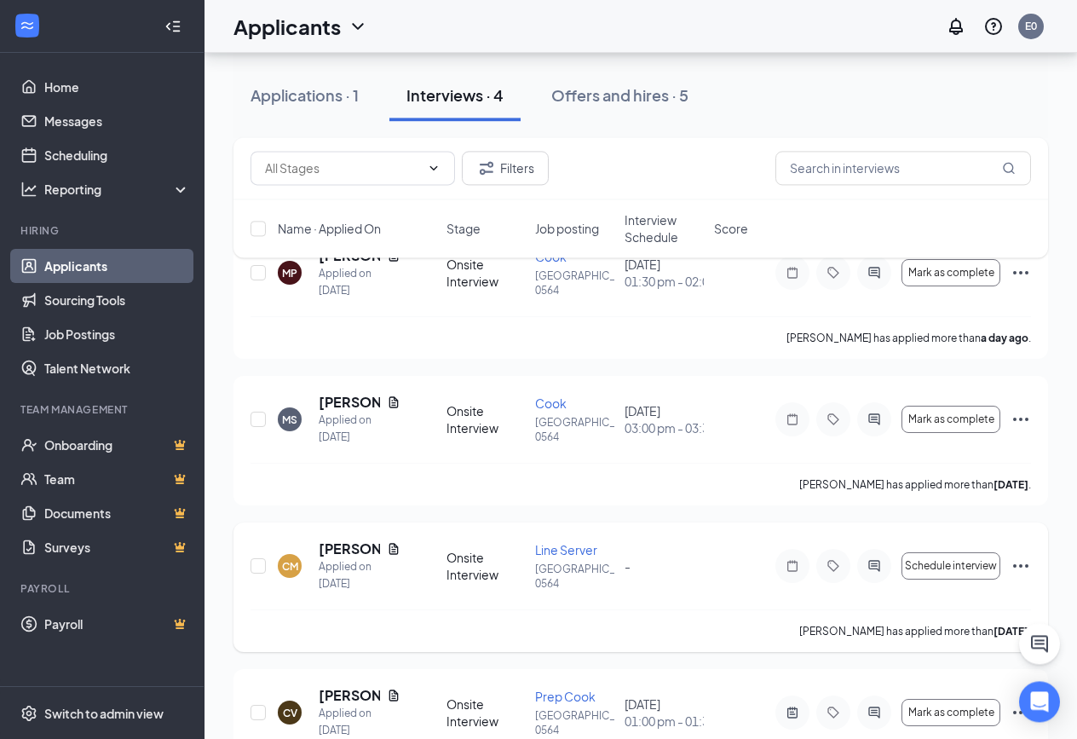
scroll to position [0, 0]
